Goal: Task Accomplishment & Management: Manage account settings

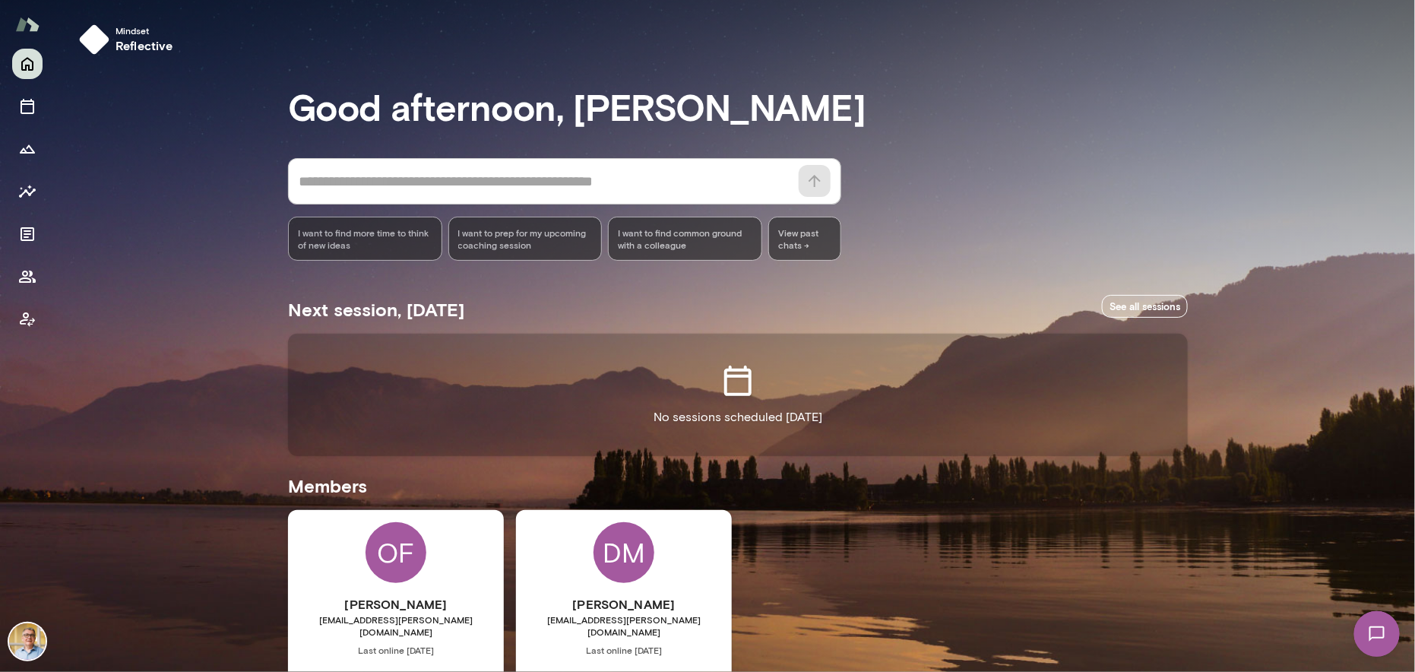
scroll to position [116, 0]
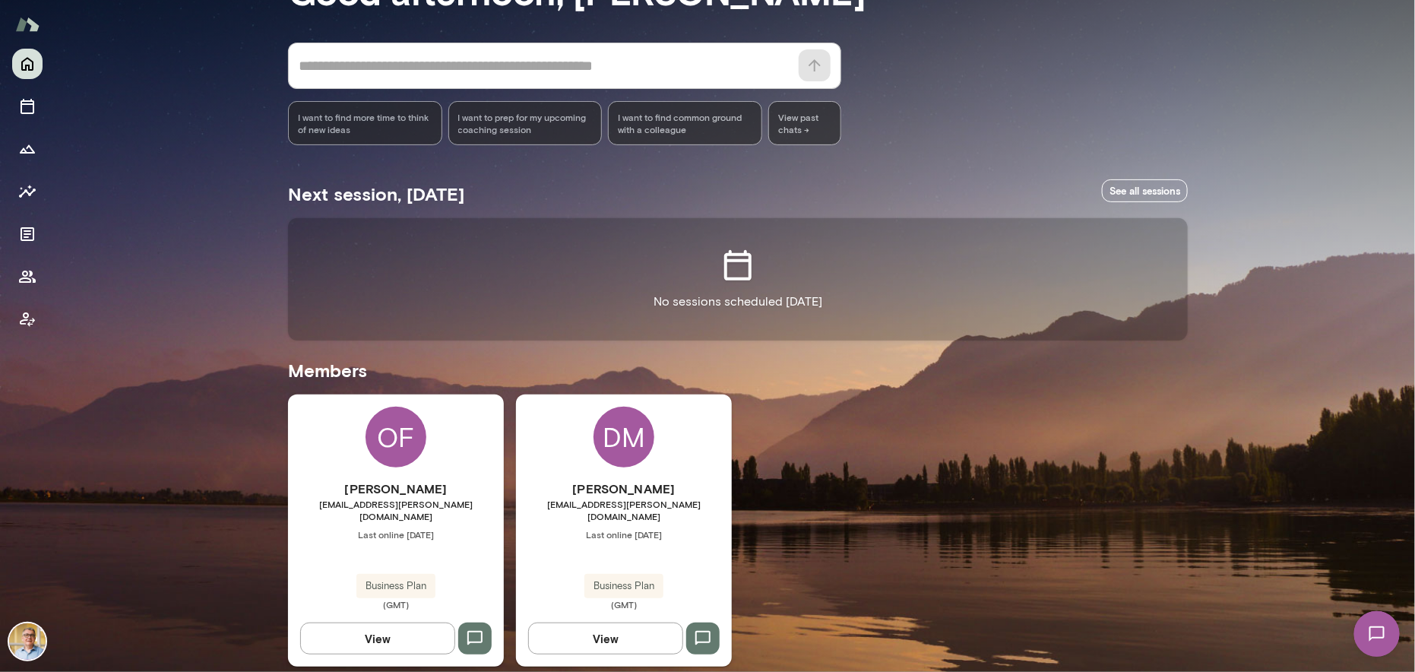
click at [606, 578] on span "Business Plan" at bounding box center [623, 585] width 79 height 15
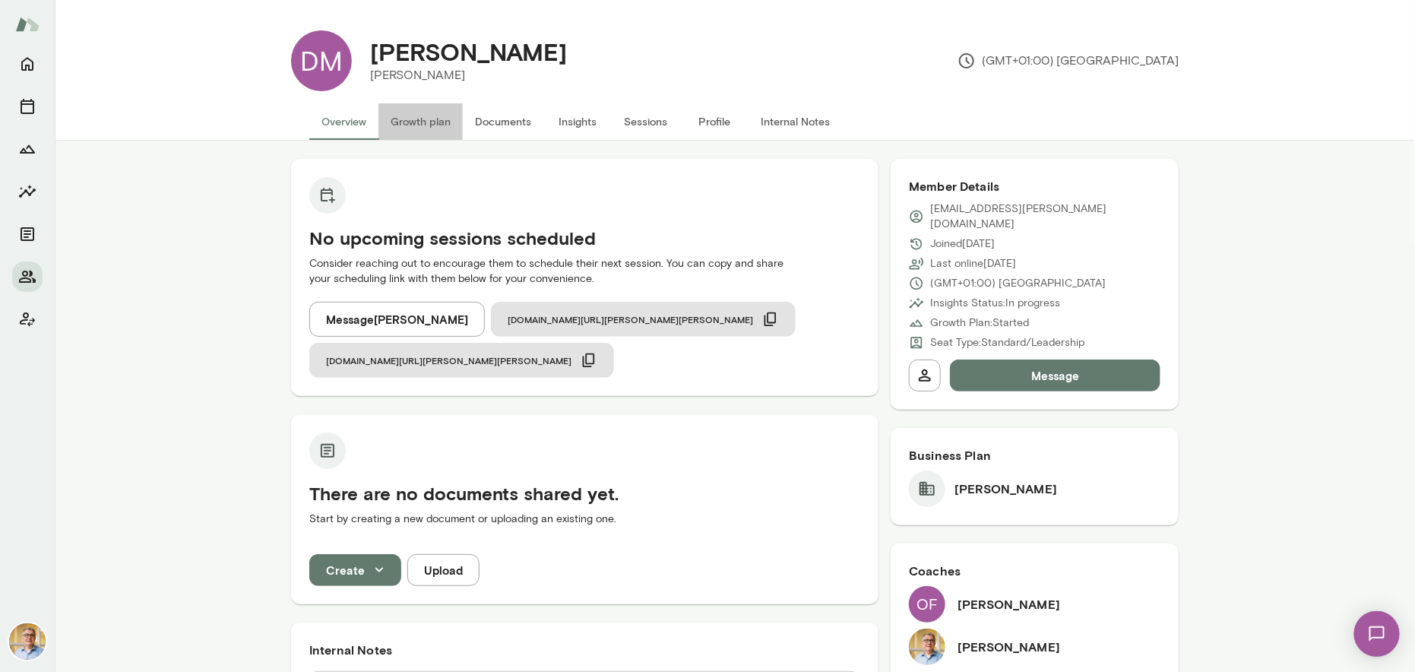
click at [423, 122] on button "Growth plan" at bounding box center [420, 121] width 84 height 36
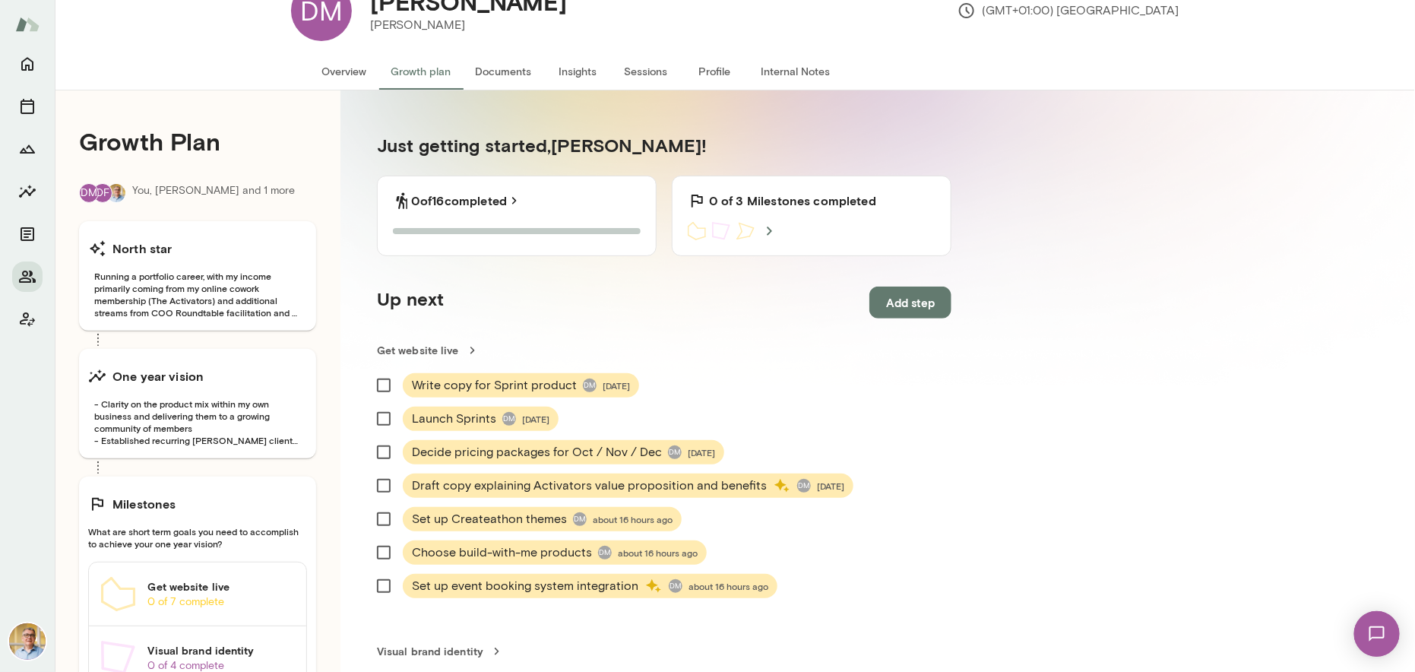
scroll to position [76, 0]
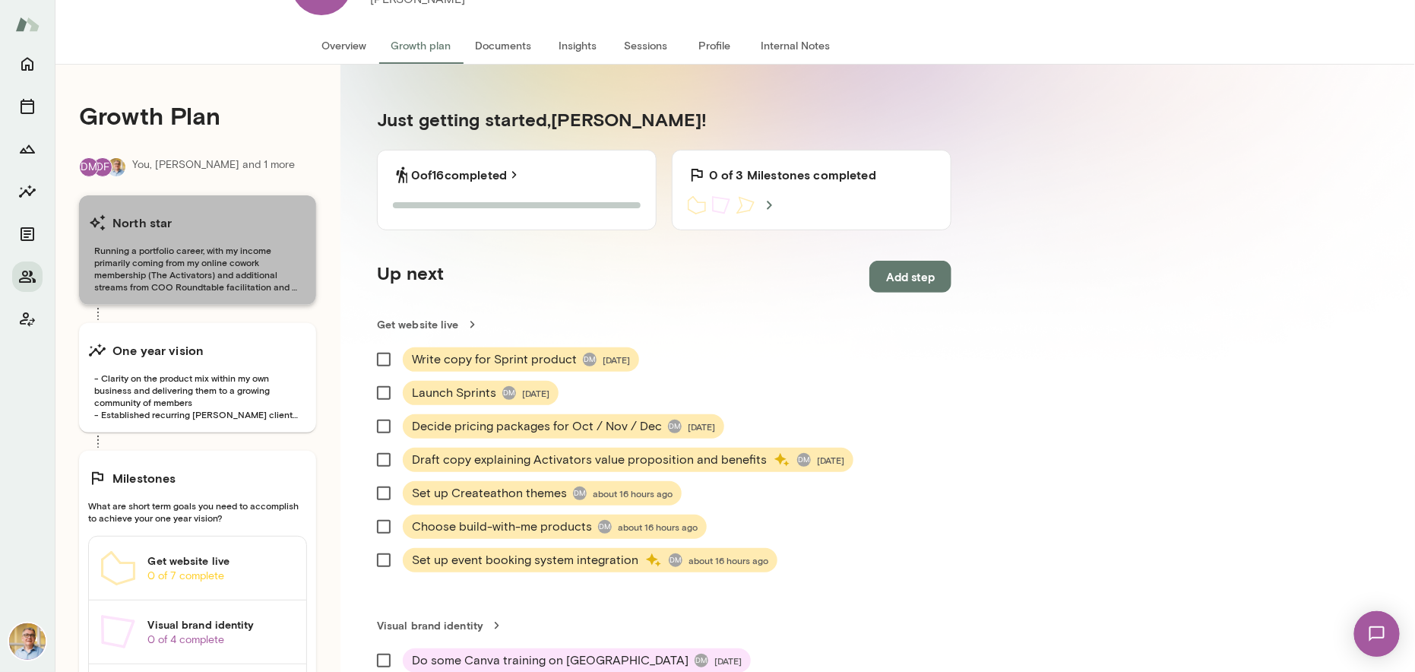
click at [229, 258] on span "Running a portfolio career, with my income primarily coming from my online cowo…" at bounding box center [197, 268] width 219 height 49
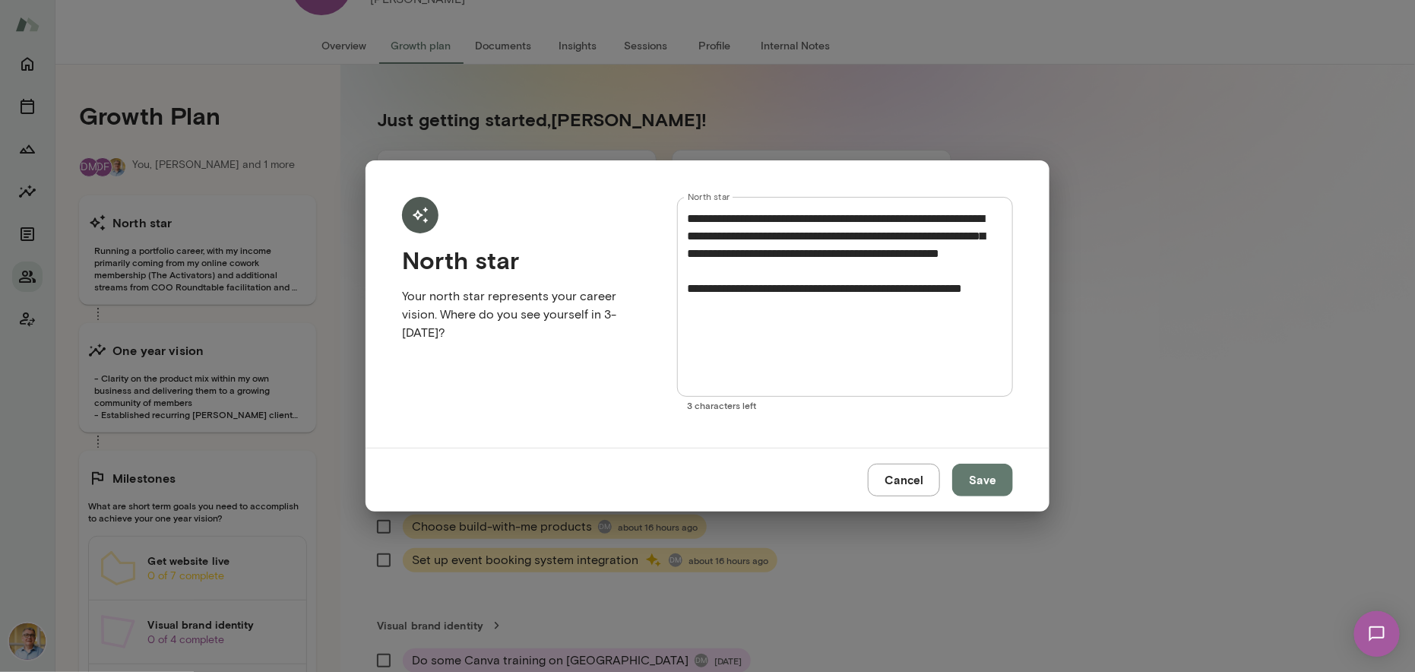
click at [201, 361] on div "**********" at bounding box center [707, 336] width 1415 height 672
click at [895, 489] on button "Cancel" at bounding box center [904, 480] width 72 height 32
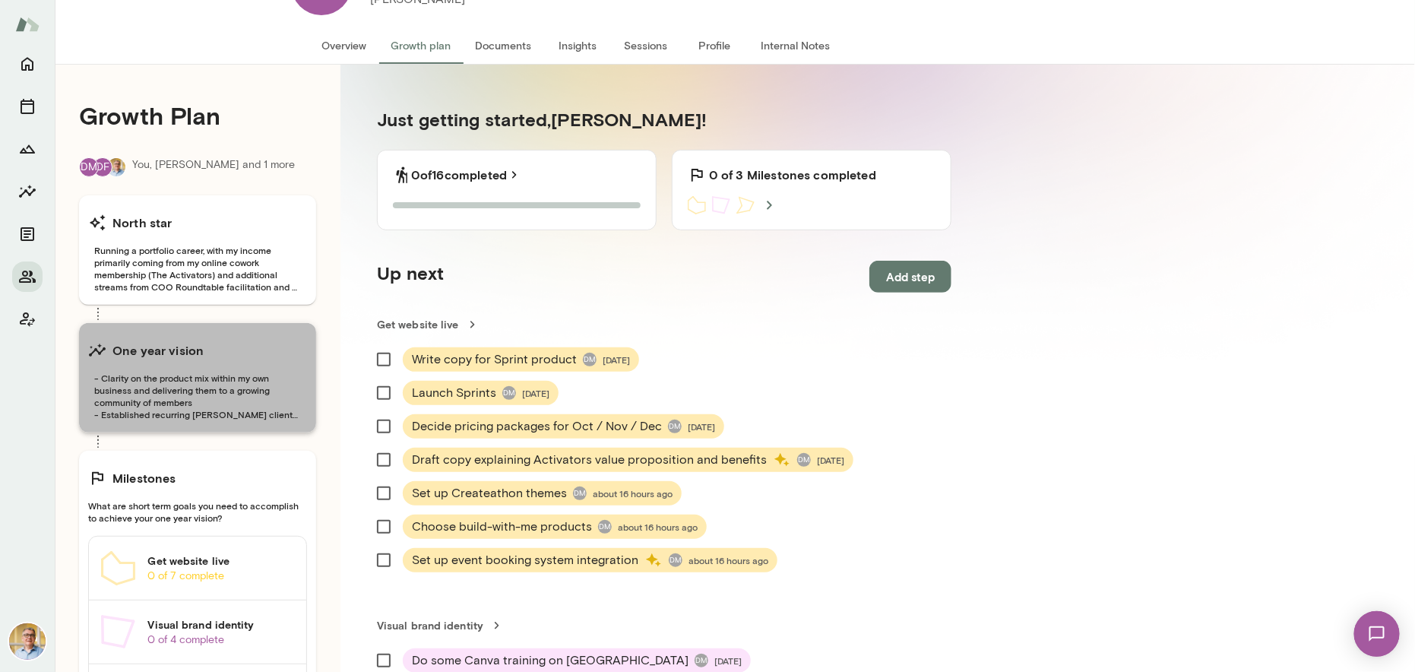
click at [179, 382] on span "- Clarity on the product mix within my own business and delivering them to a gr…" at bounding box center [197, 396] width 219 height 49
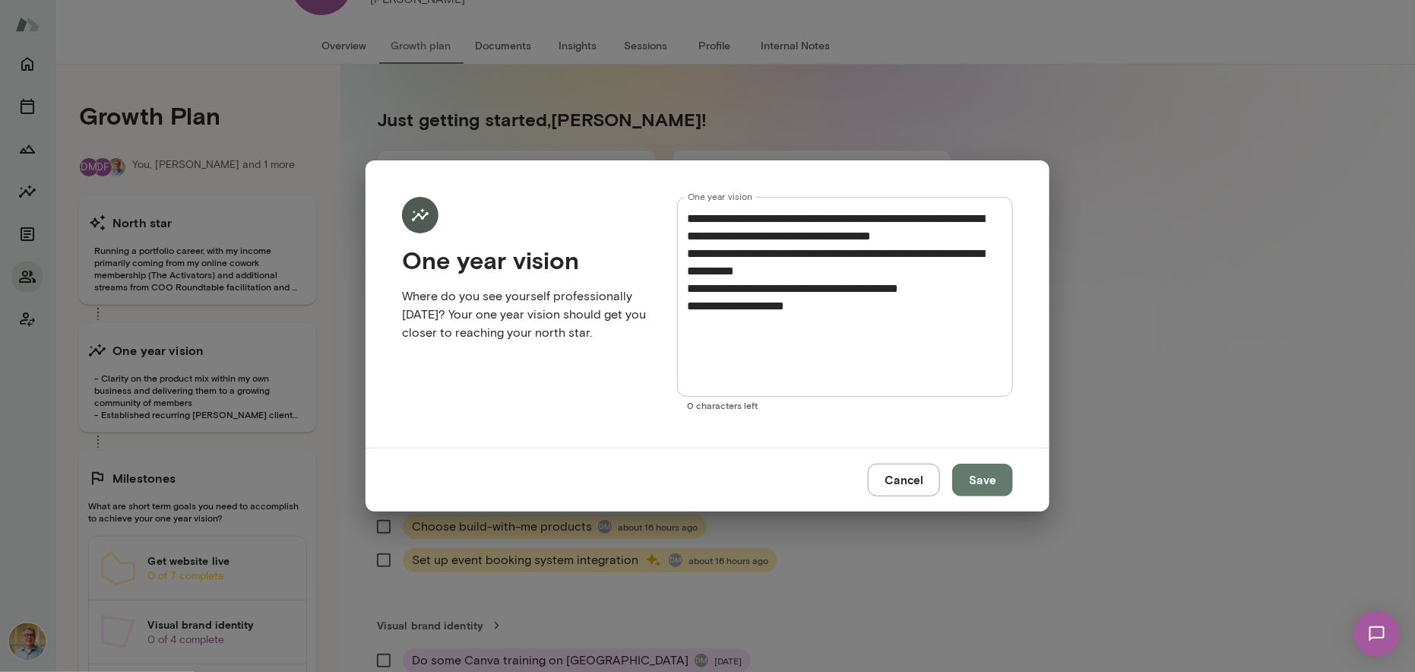
click at [897, 480] on button "Cancel" at bounding box center [904, 480] width 72 height 32
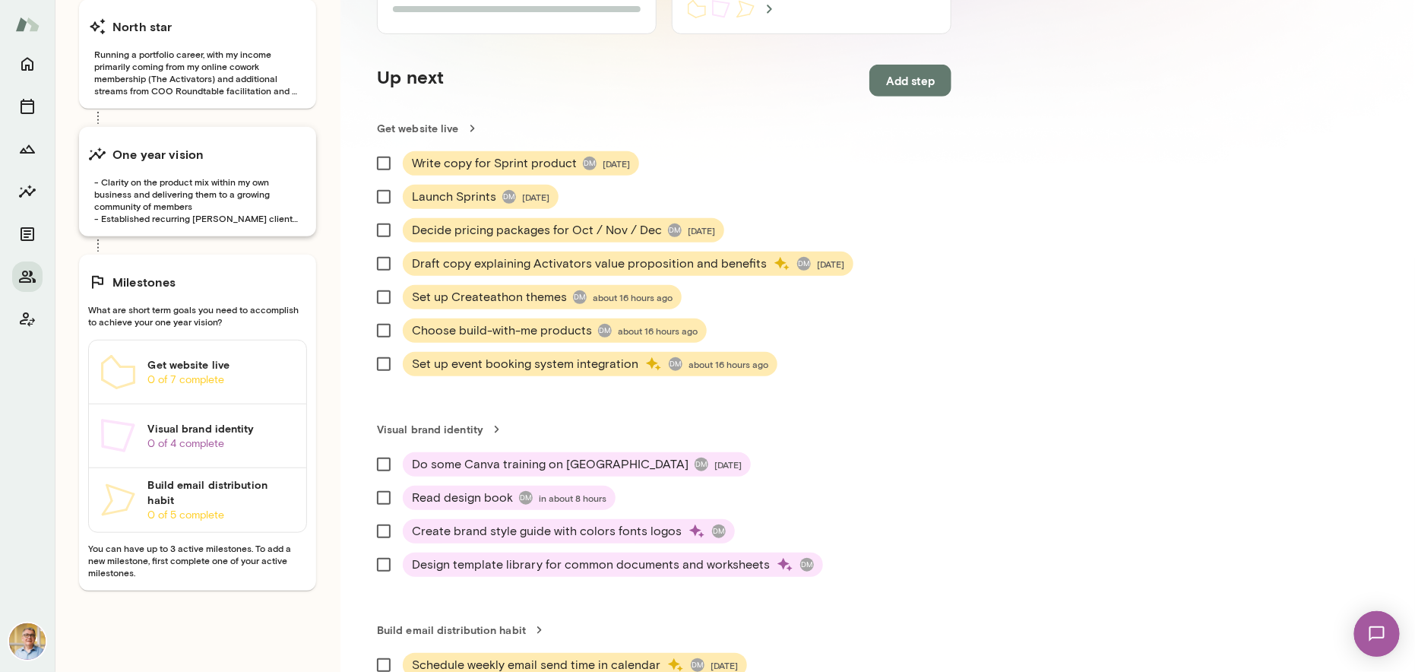
scroll to position [152, 0]
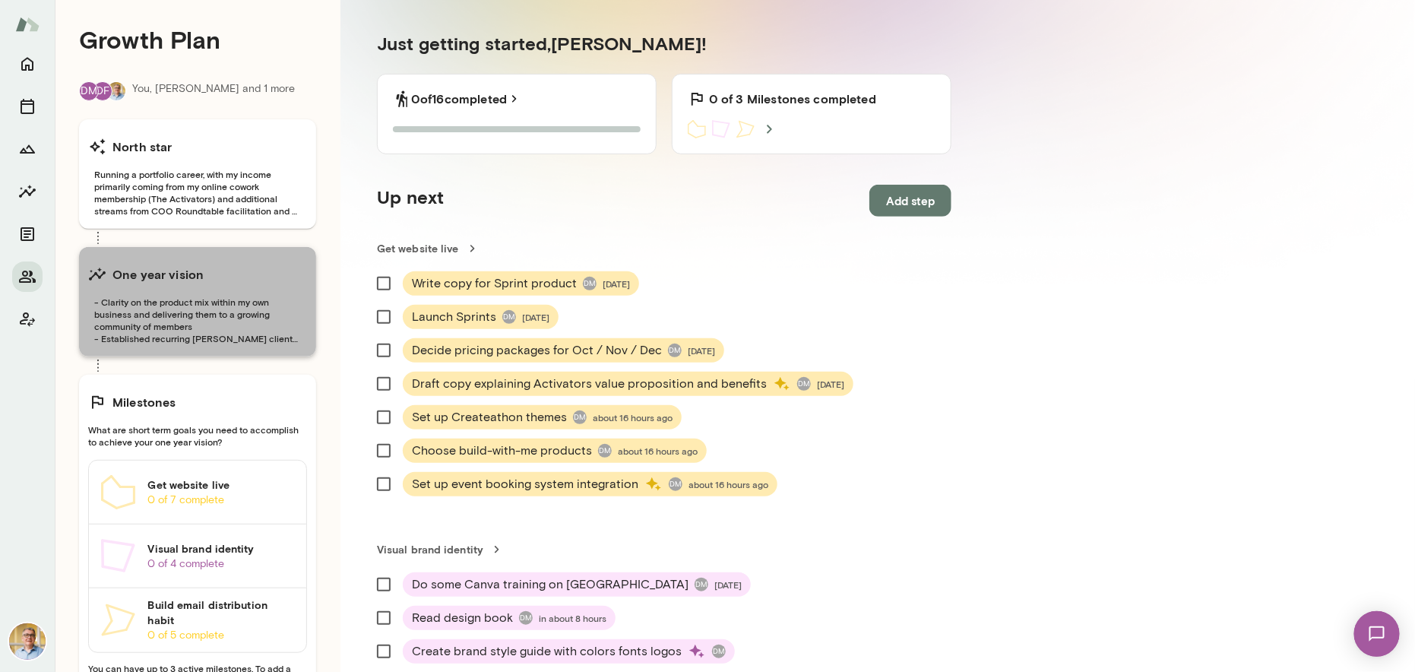
click at [154, 302] on span "- Clarity on the product mix within my own business and delivering them to a gr…" at bounding box center [197, 320] width 219 height 49
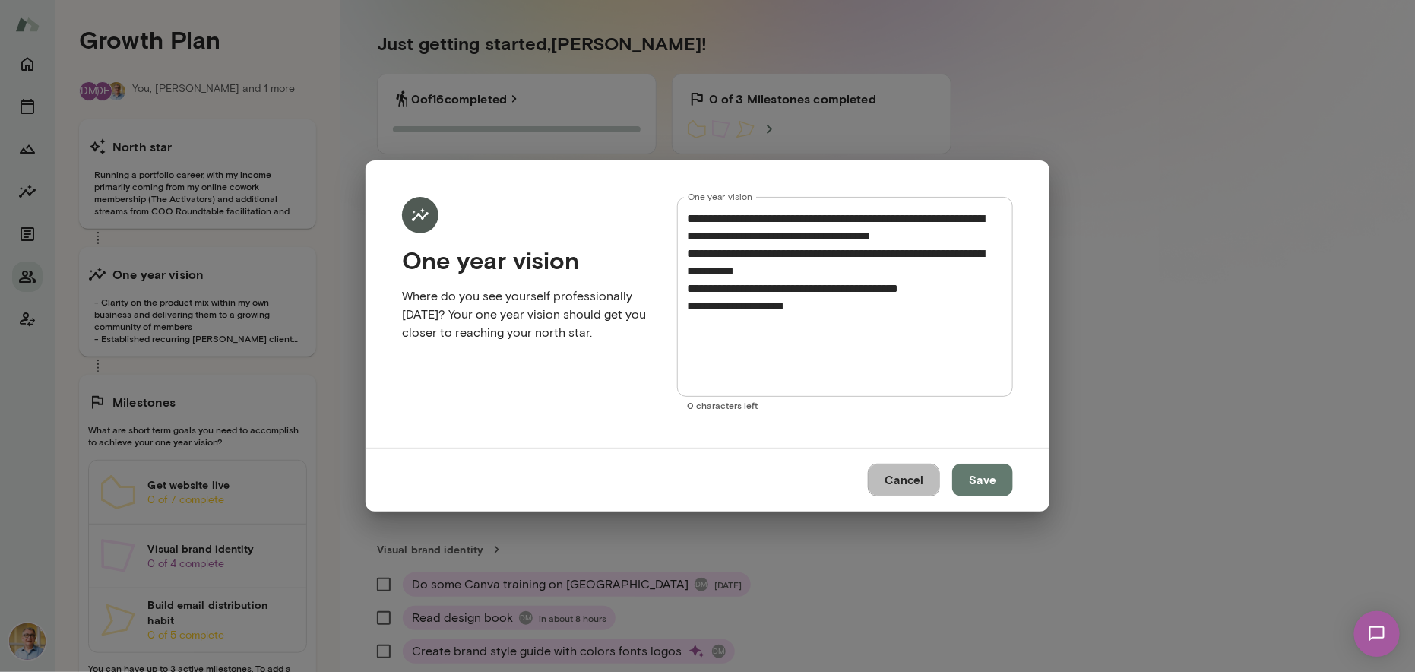
click at [923, 484] on button "Cancel" at bounding box center [904, 480] width 72 height 32
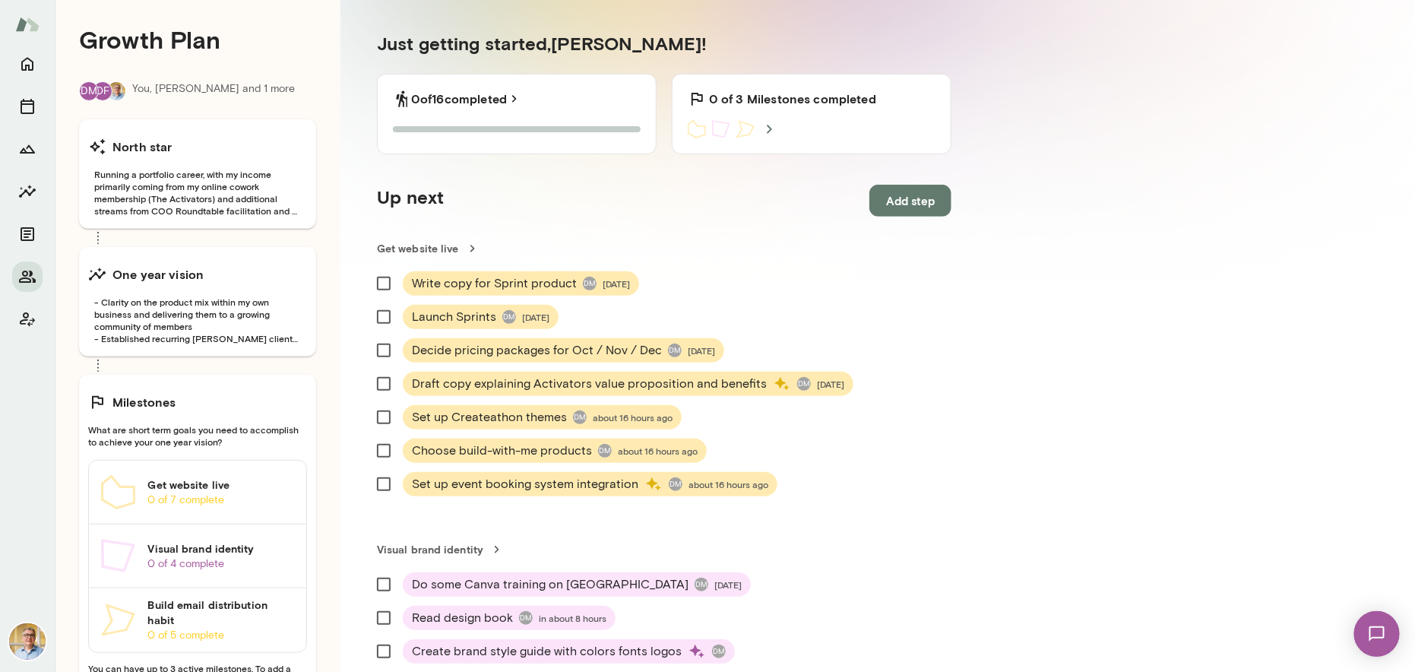
click at [818, 104] on h6 "0 of 3 Milestones completed" at bounding box center [792, 99] width 167 height 18
click at [771, 127] on icon at bounding box center [770, 129] width 18 height 18
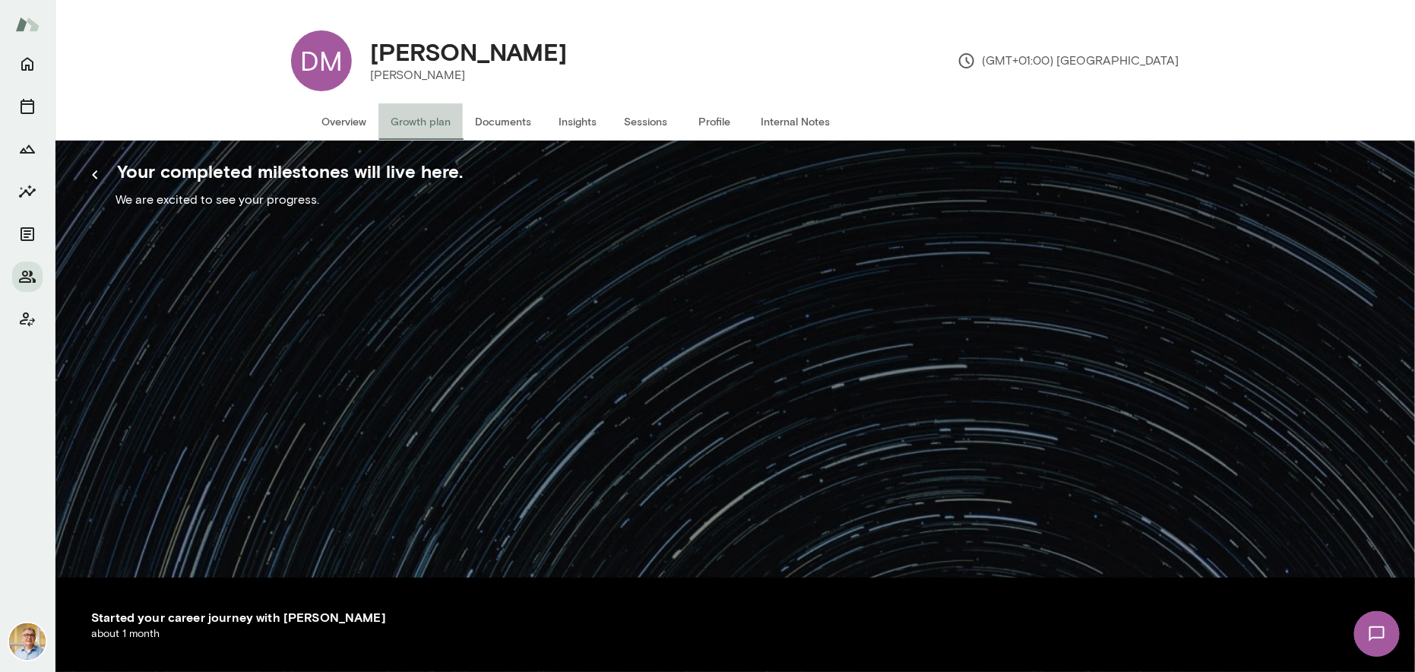
click at [416, 122] on button "Growth plan" at bounding box center [420, 121] width 84 height 36
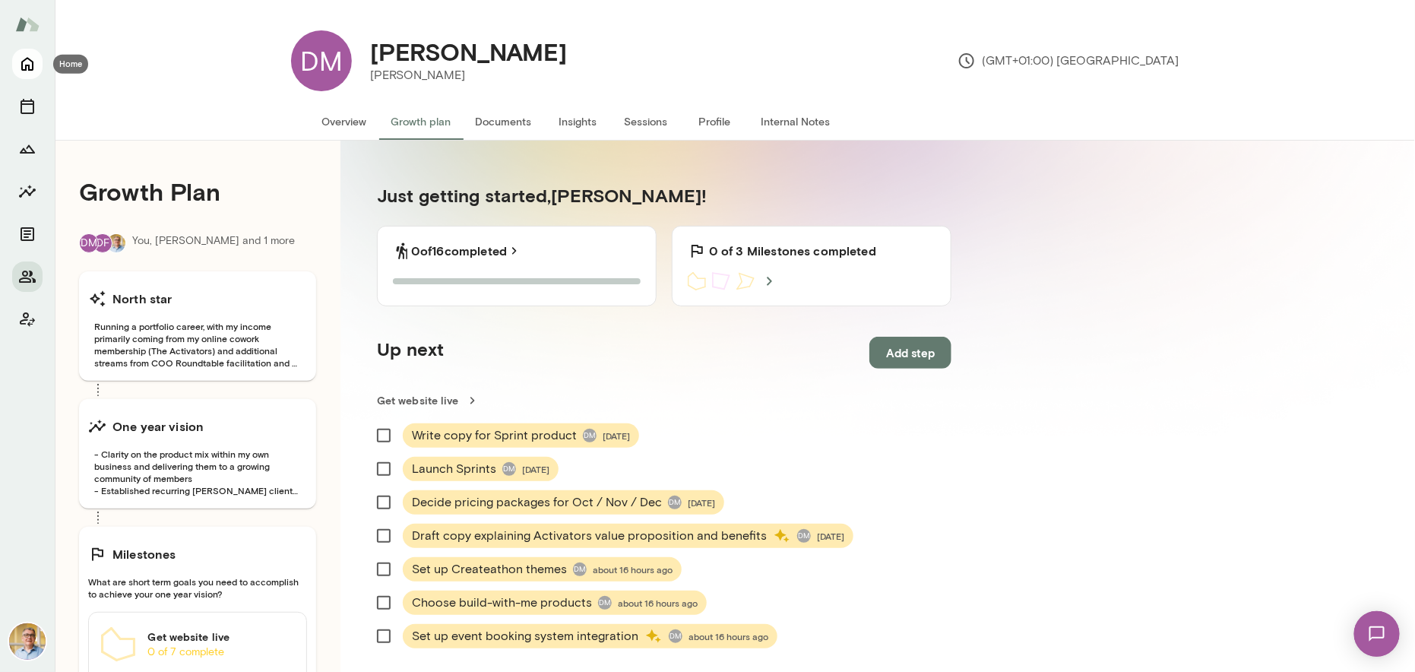
click at [28, 56] on icon "Home" at bounding box center [27, 64] width 18 height 18
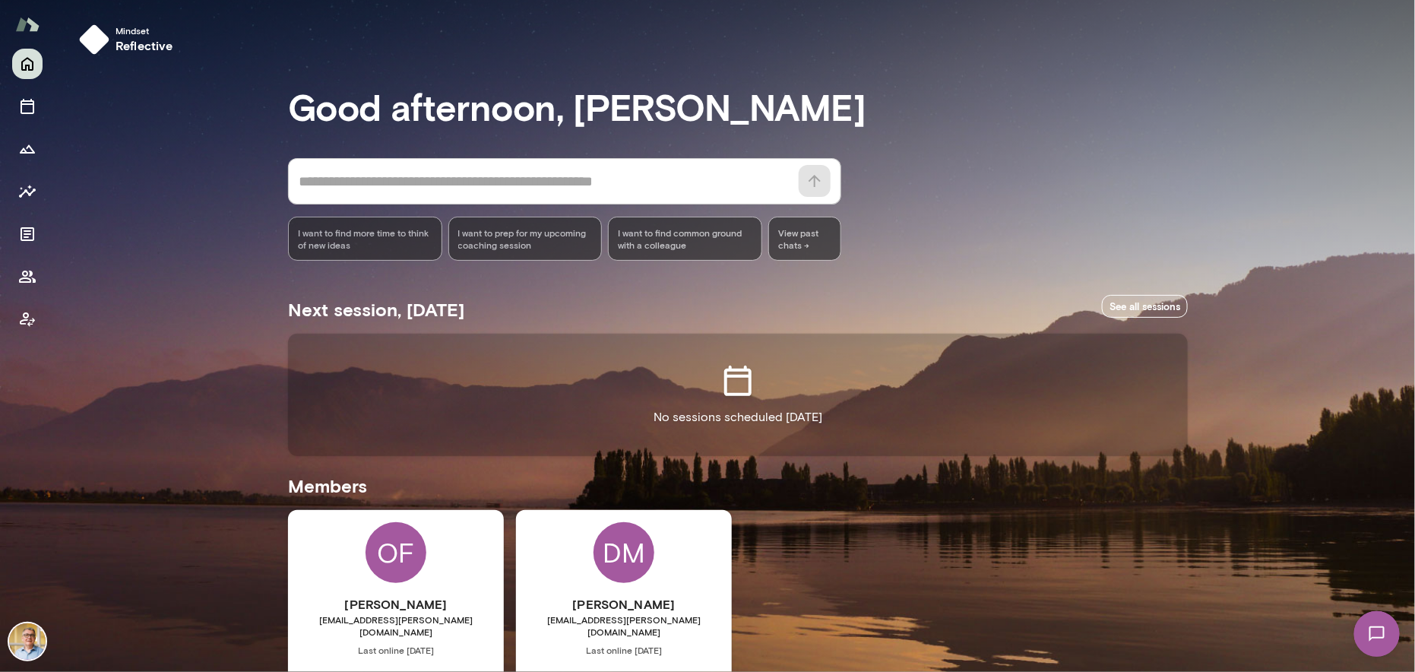
click at [436, 572] on div "OF [PERSON_NAME] [EMAIL_ADDRESS][PERSON_NAME][DOMAIN_NAME] Last online [DATE] B…" at bounding box center [396, 646] width 216 height 272
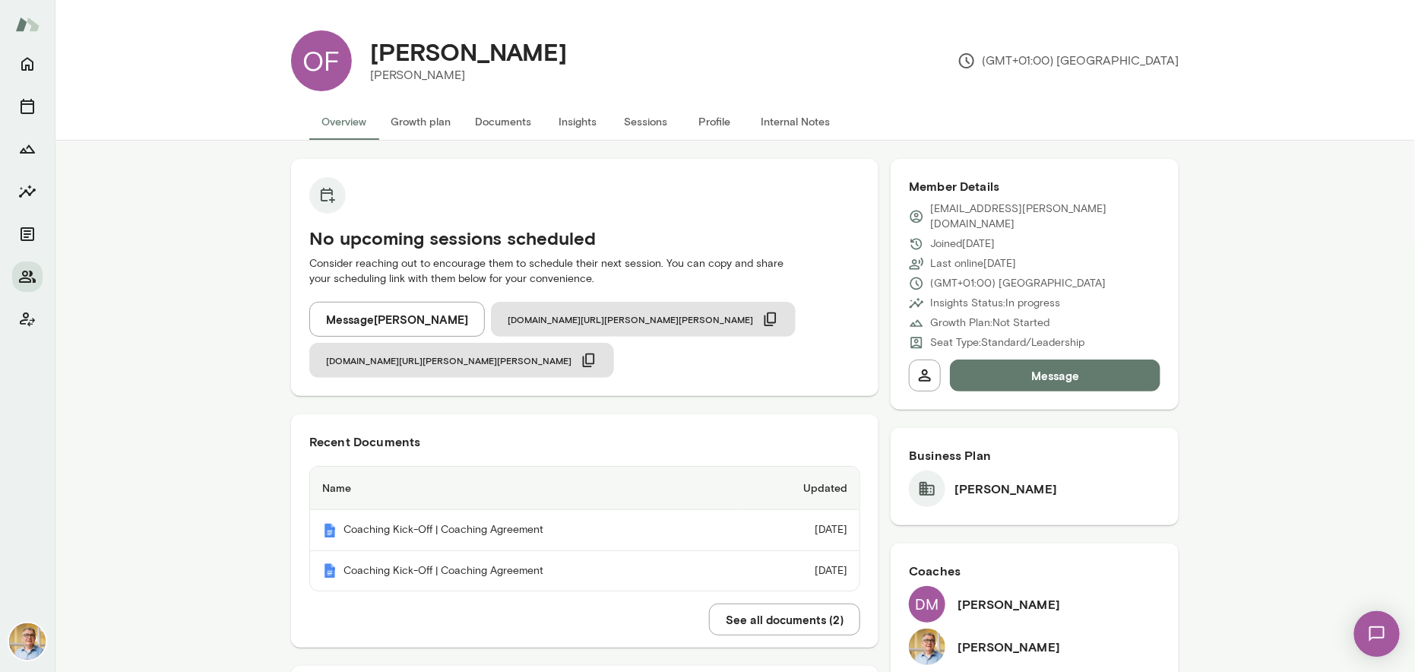
click at [405, 122] on button "Growth plan" at bounding box center [420, 121] width 84 height 36
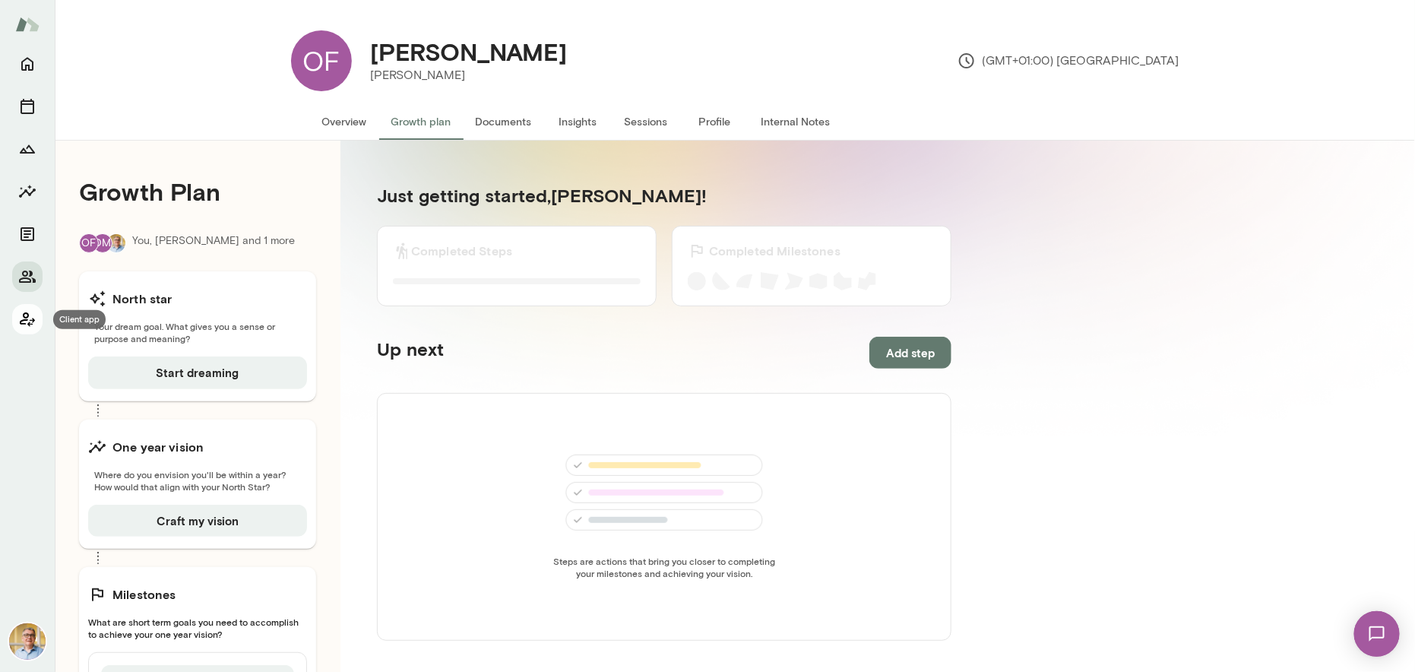
click at [24, 320] on icon "Client app" at bounding box center [27, 319] width 15 height 14
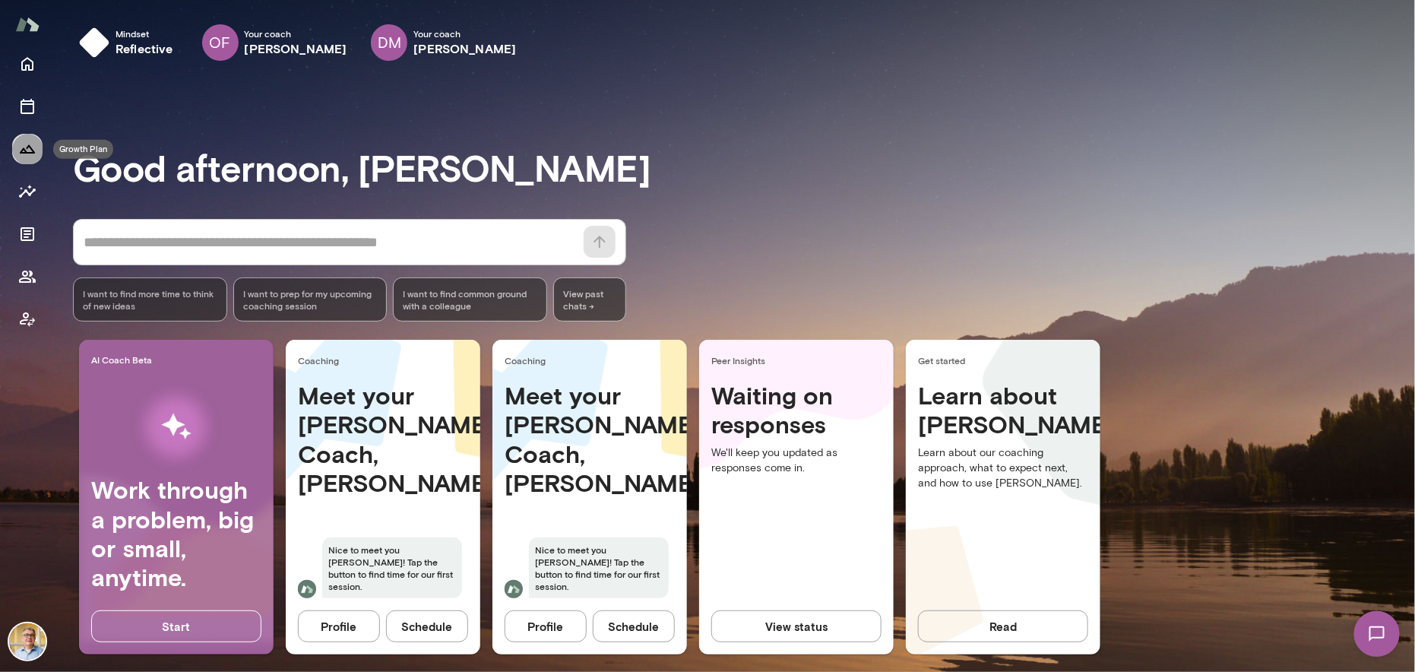
click at [28, 154] on icon "Growth Plan" at bounding box center [27, 149] width 18 height 18
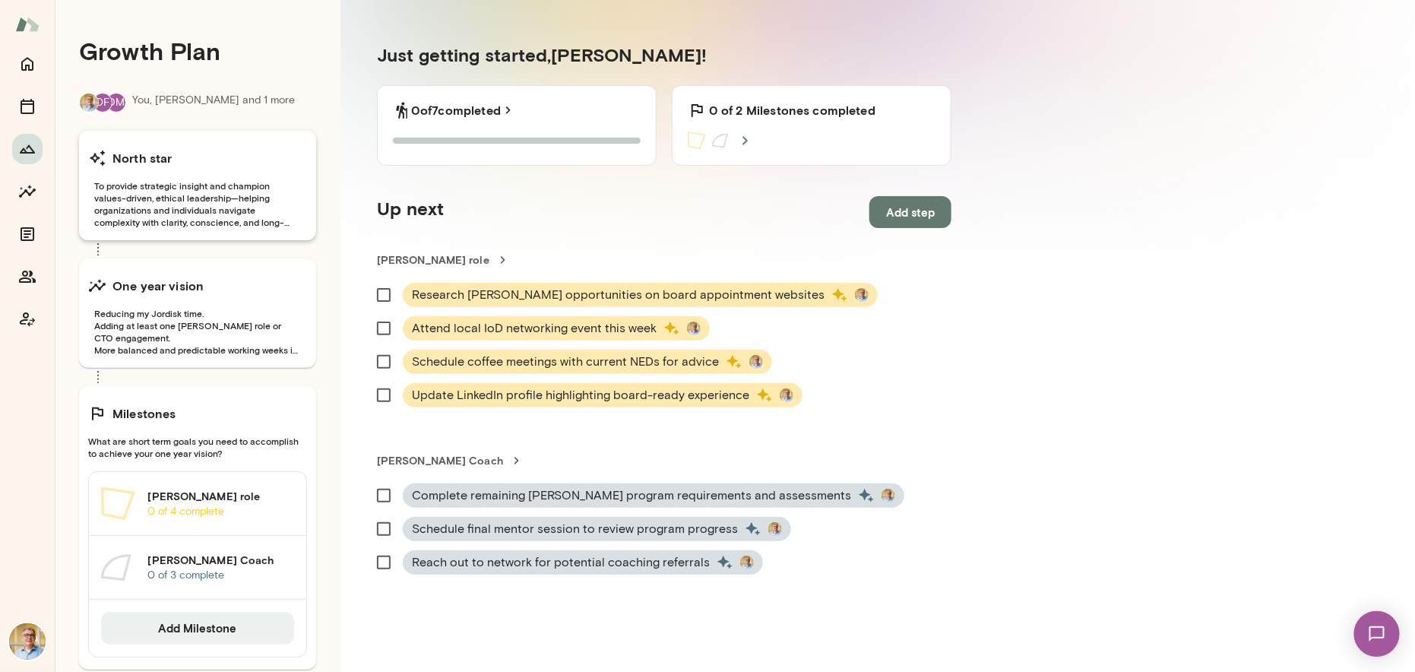
click at [185, 216] on span "To provide strategic insight and champion values-driven, ethical leadership—hel…" at bounding box center [197, 203] width 219 height 49
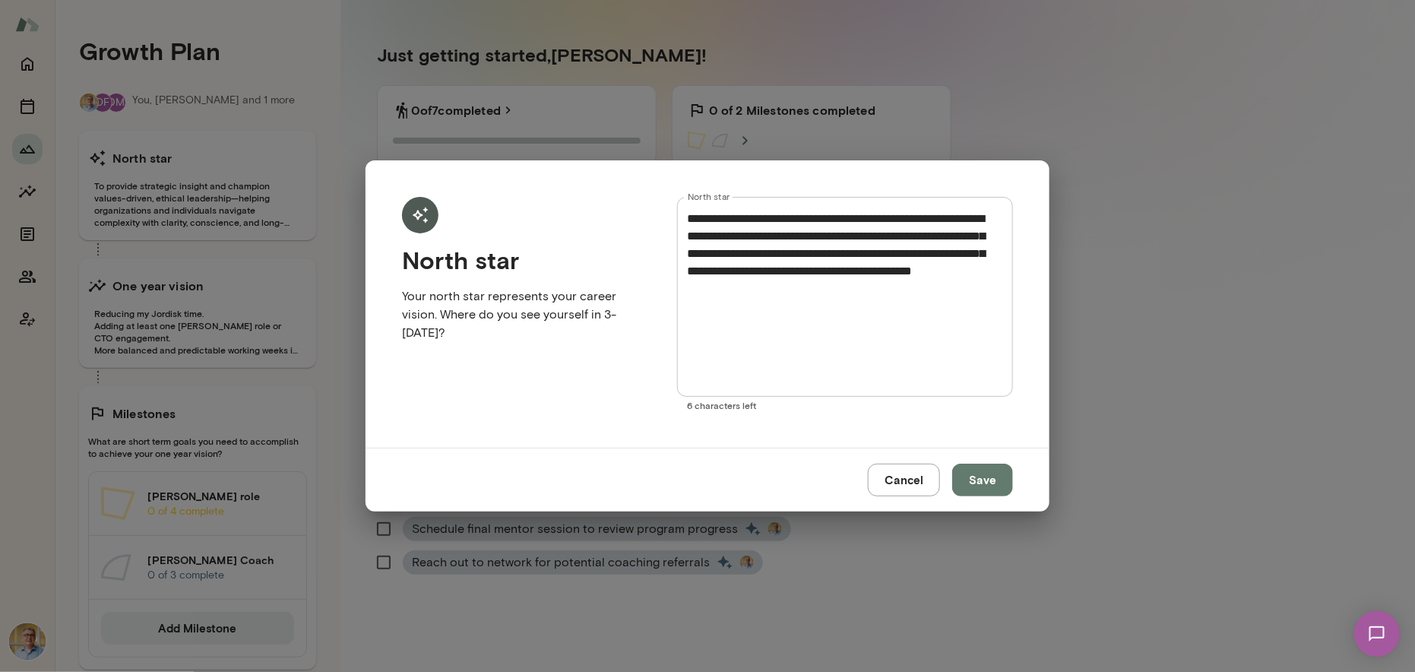
click at [901, 480] on button "Cancel" at bounding box center [904, 480] width 72 height 32
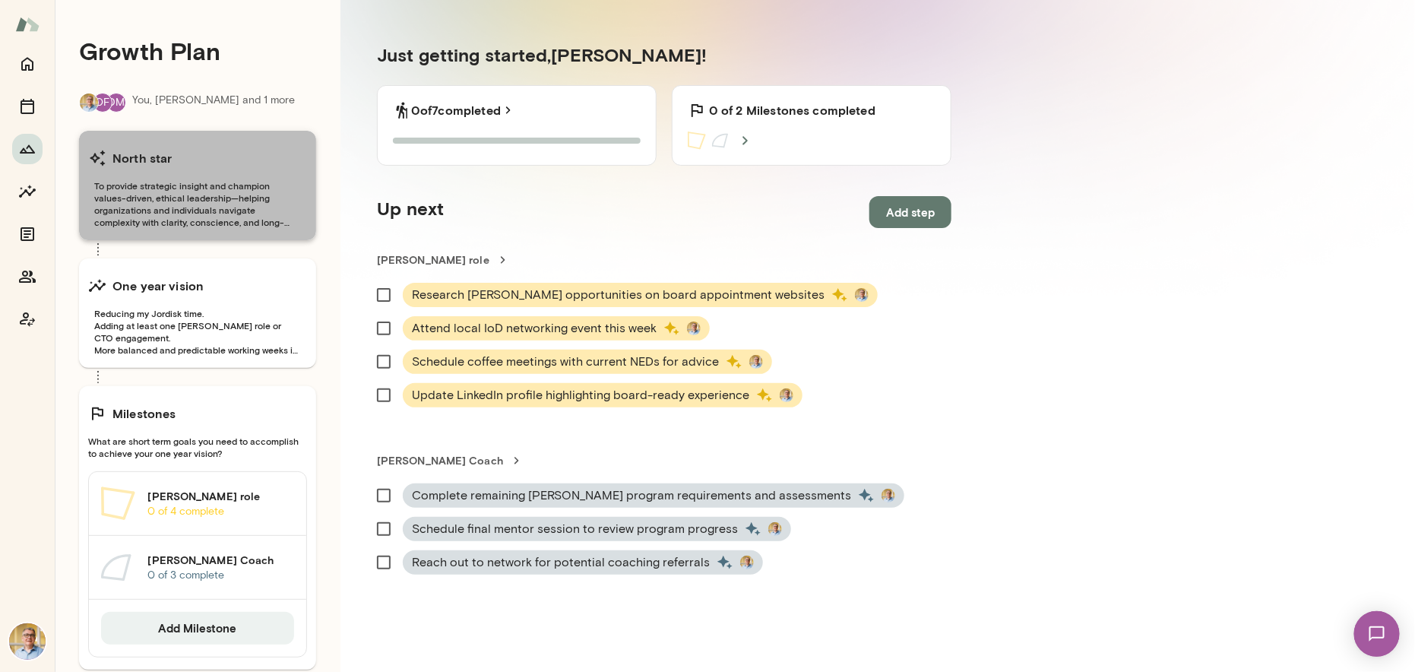
click at [211, 183] on span "To provide strategic insight and champion values-driven, ethical leadership—hel…" at bounding box center [197, 203] width 219 height 49
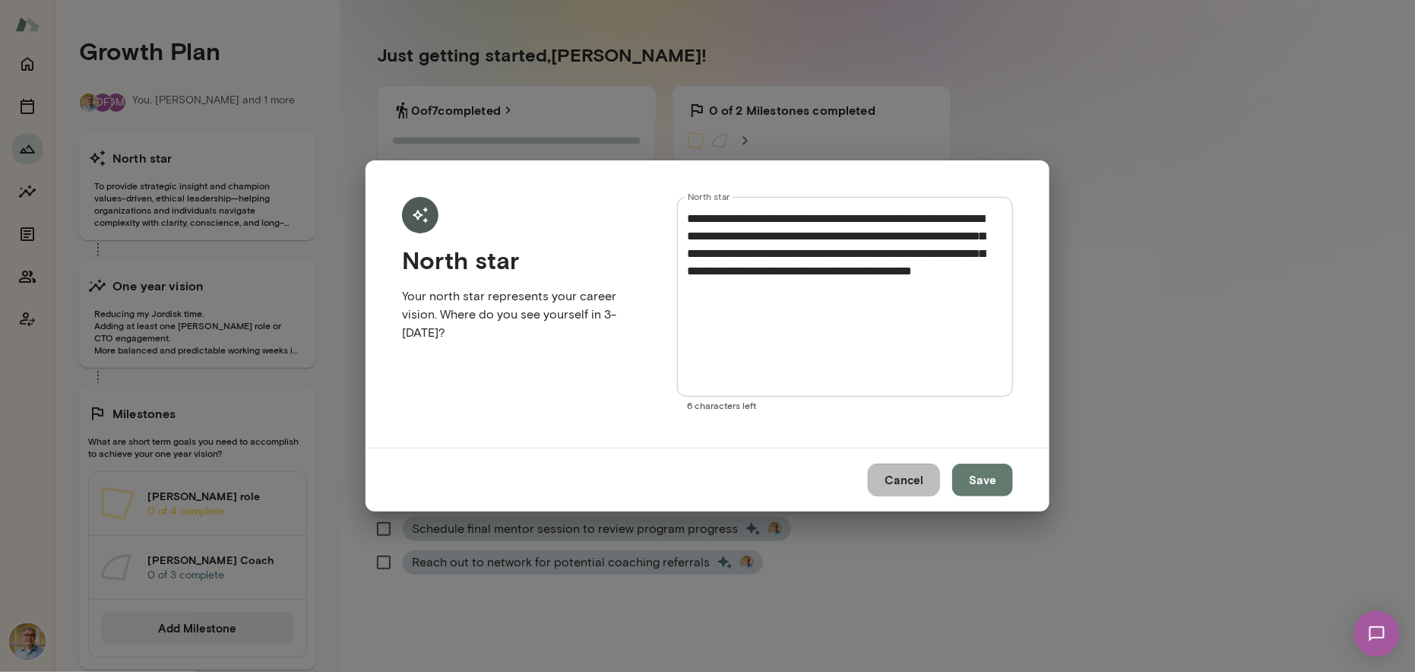
click at [899, 475] on button "Cancel" at bounding box center [904, 480] width 72 height 32
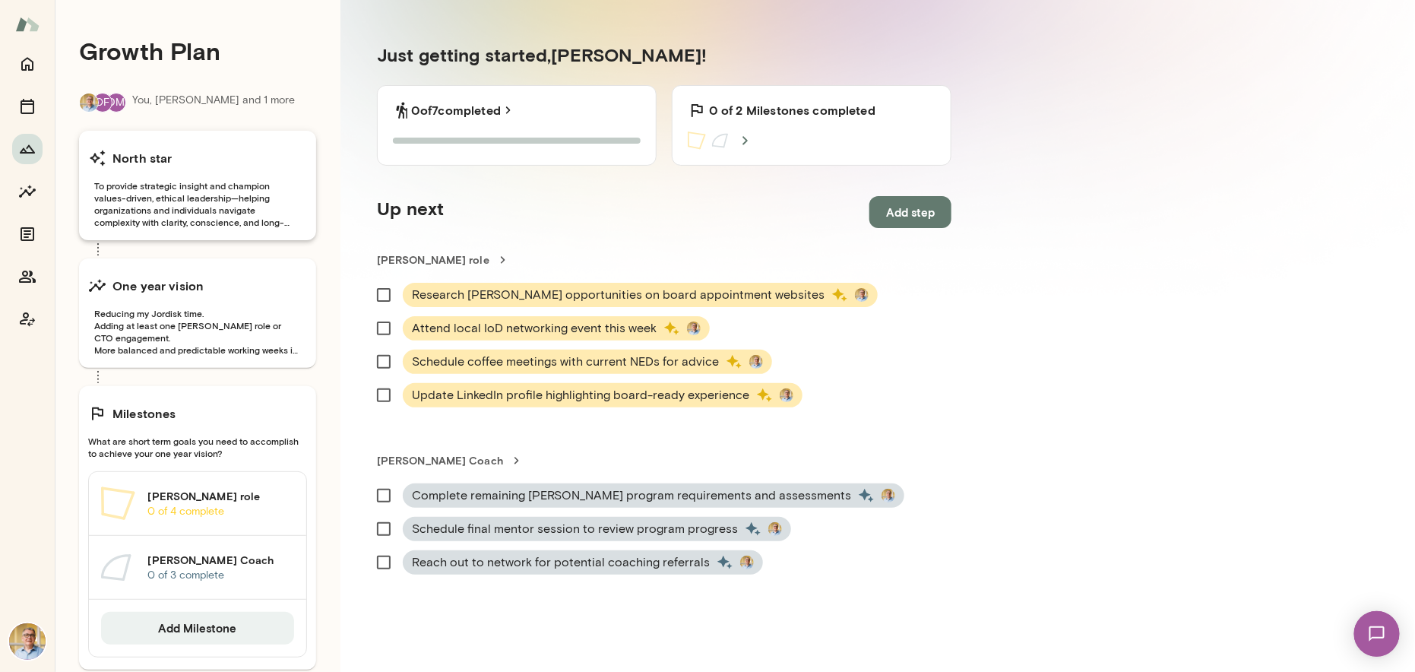
click at [176, 179] on span "To provide strategic insight and champion values-driven, ethical leadership—hel…" at bounding box center [197, 203] width 219 height 49
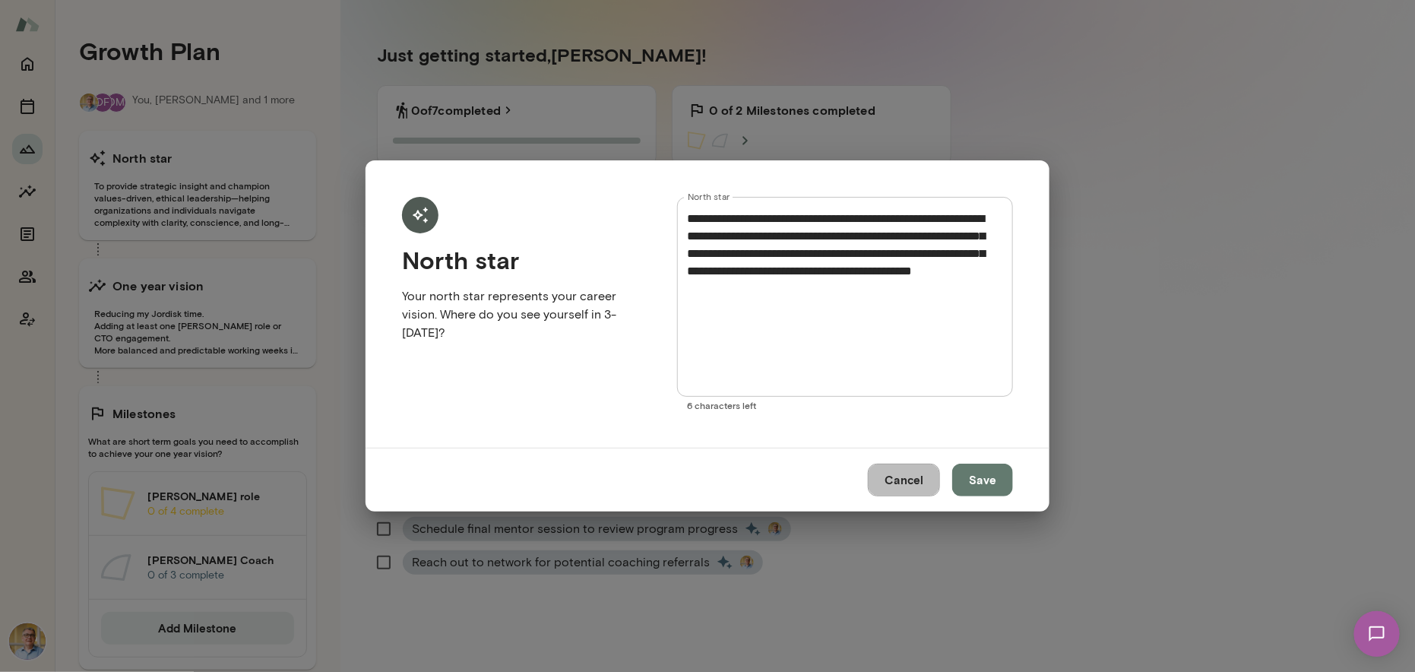
click at [902, 477] on button "Cancel" at bounding box center [904, 480] width 72 height 32
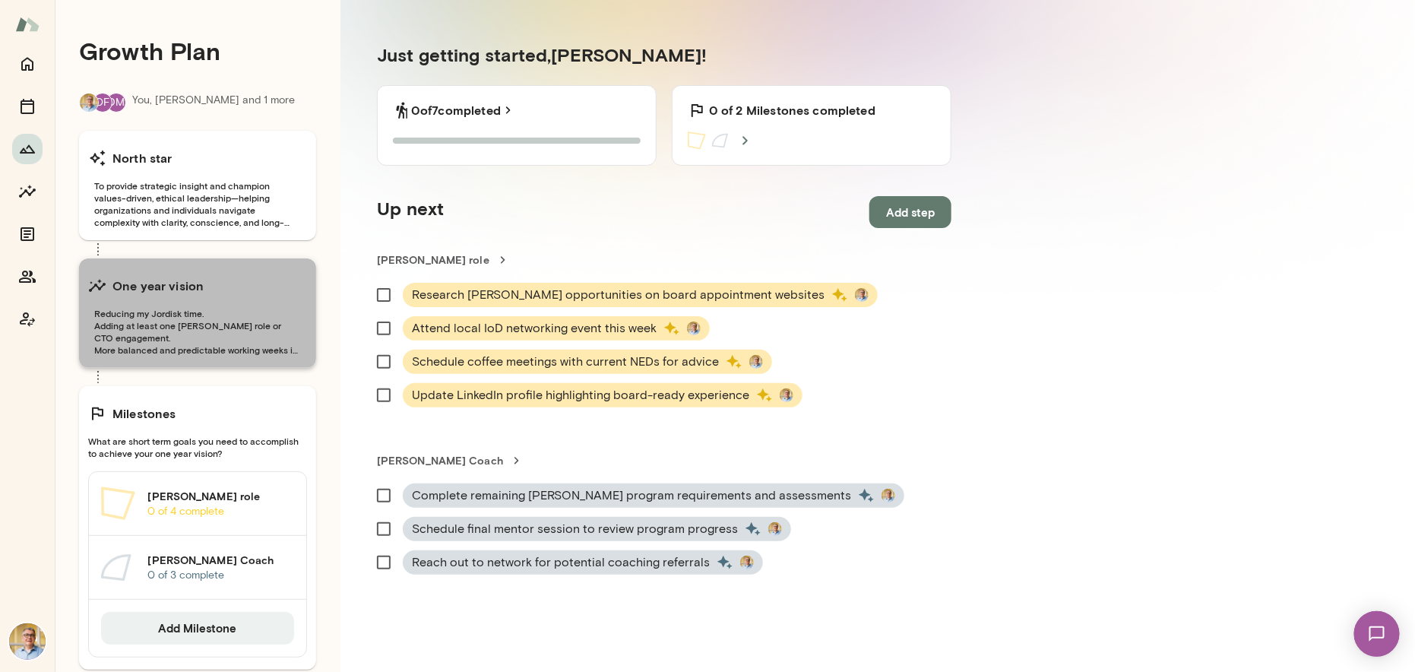
click at [191, 317] on span "Reducing my Jordisk time. Adding at least one [PERSON_NAME] role or CTO engagem…" at bounding box center [197, 331] width 219 height 49
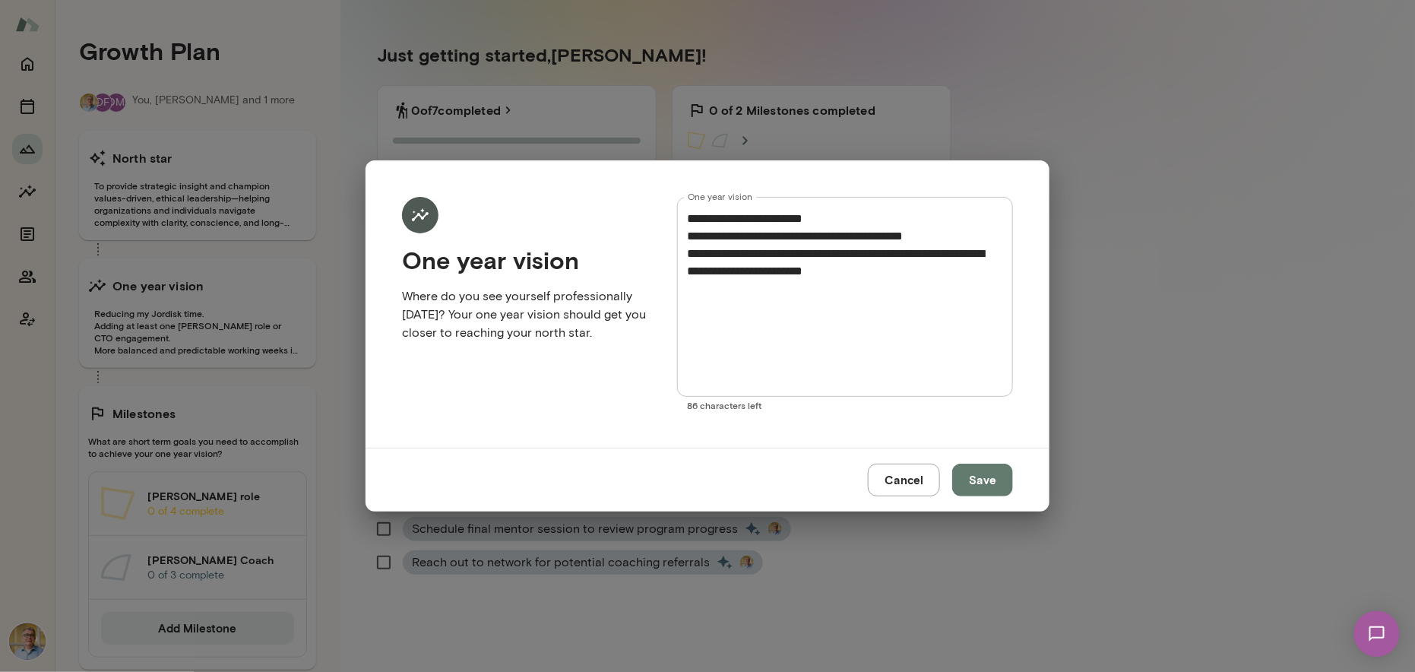
drag, startPoint x: 900, startPoint y: 477, endPoint x: 782, endPoint y: 473, distance: 117.9
click at [782, 473] on div "Cancel Save" at bounding box center [708, 479] width 684 height 63
click at [890, 473] on button "Cancel" at bounding box center [904, 480] width 72 height 32
